Goal: Task Accomplishment & Management: Manage account settings

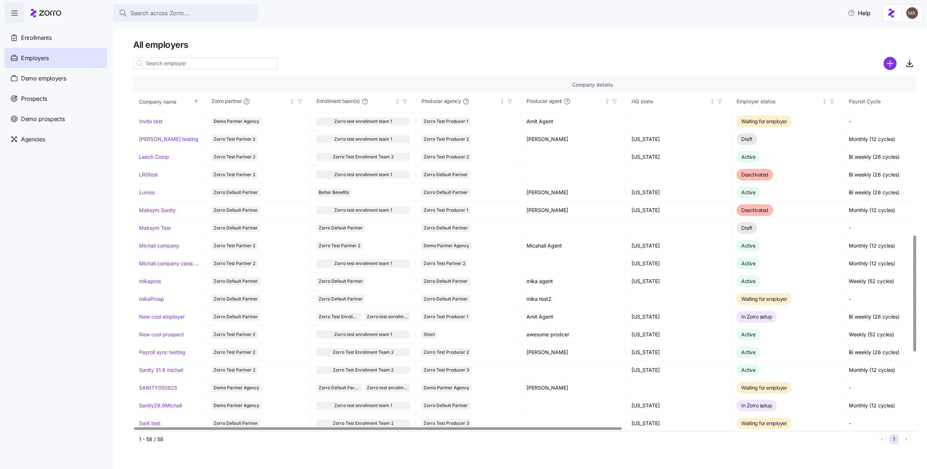
scroll to position [487, 0]
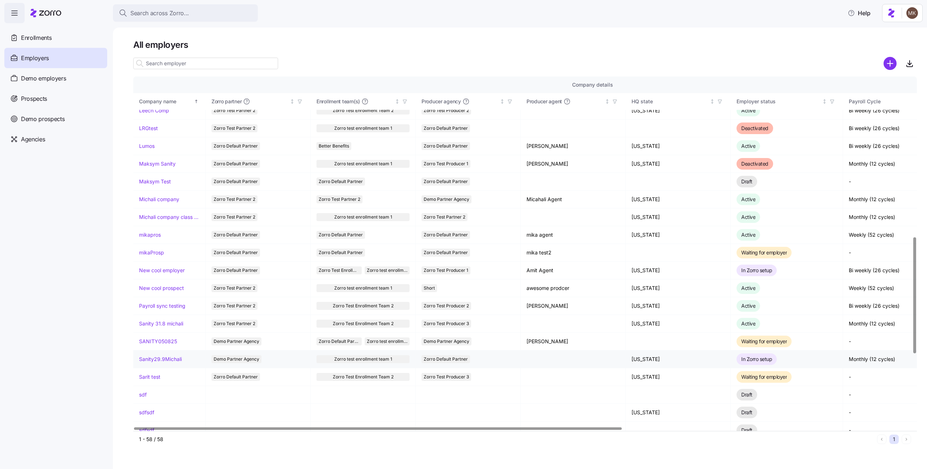
click at [167, 358] on link "Sanity29.9Michali" at bounding box center [160, 358] width 43 height 7
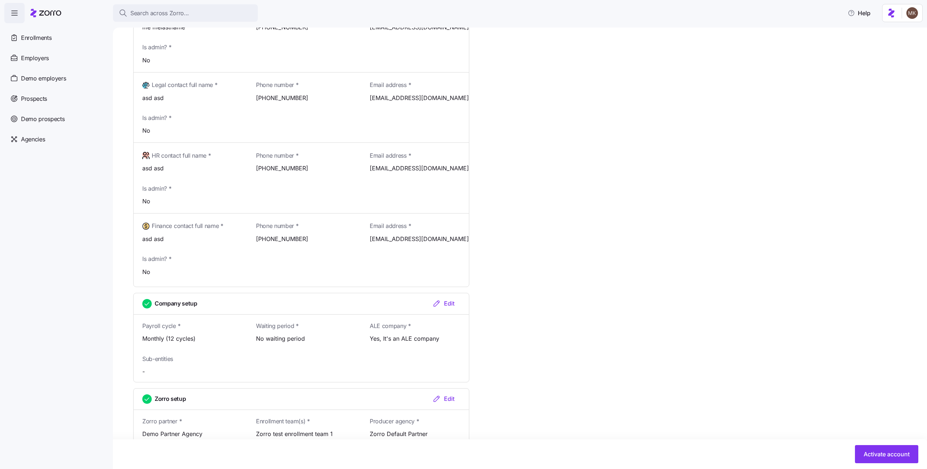
scroll to position [642, 0]
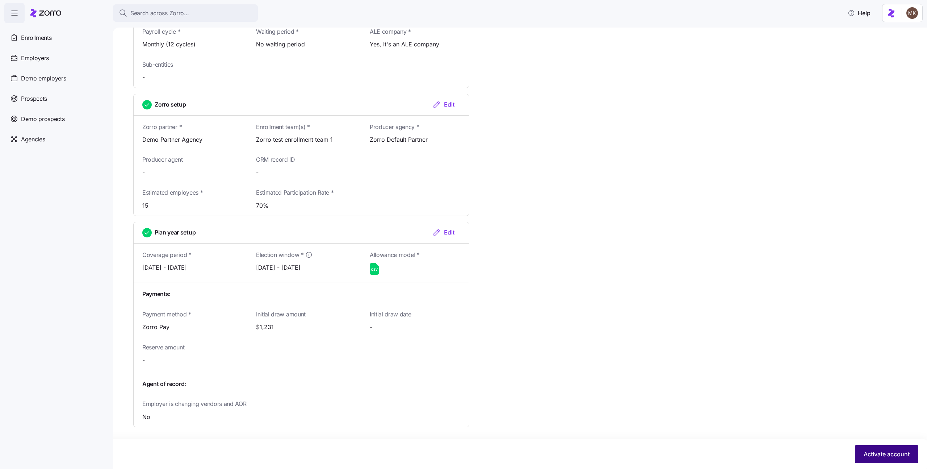
click at [859, 455] on button "Activate account" at bounding box center [886, 454] width 63 height 18
